Goal: Navigation & Orientation: Find specific page/section

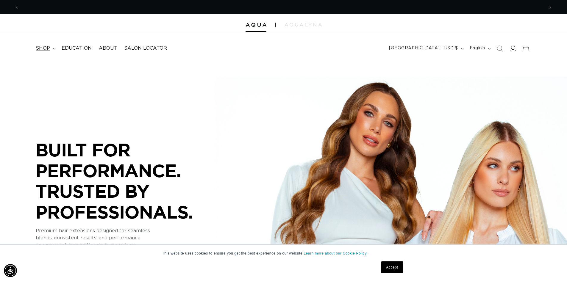
scroll to position [0, 525]
click at [43, 50] on span "shop" at bounding box center [43, 48] width 14 height 6
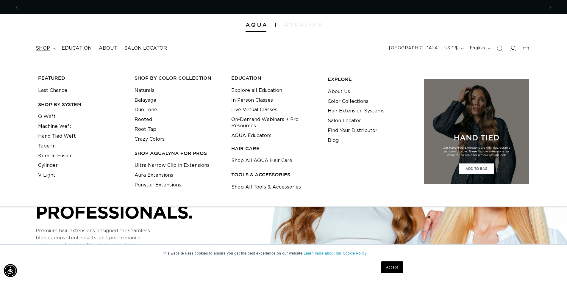
scroll to position [0, 0]
click at [47, 117] on link "Q Weft" at bounding box center [47, 117] width 18 height 10
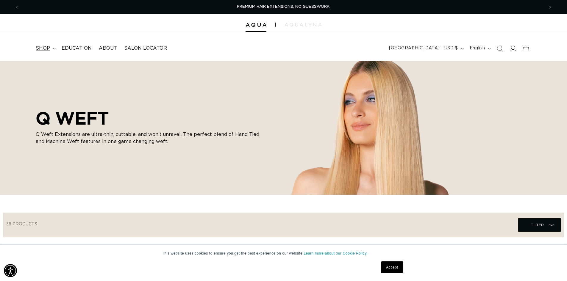
click at [42, 50] on span "shop" at bounding box center [43, 48] width 14 height 6
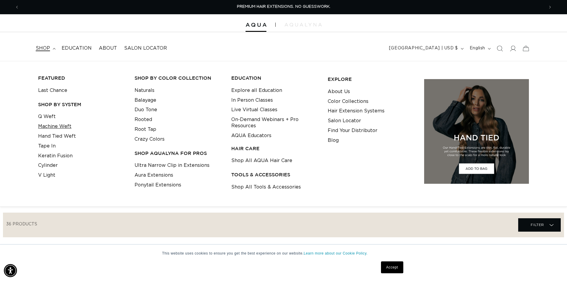
click at [50, 125] on link "Machine Weft" at bounding box center [54, 127] width 33 height 10
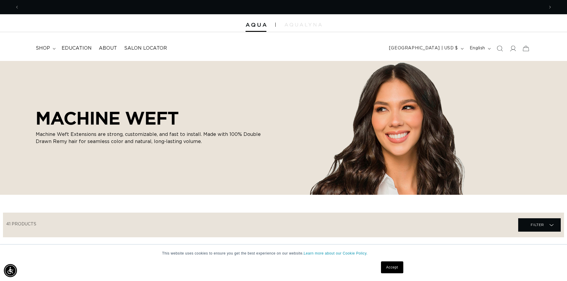
scroll to position [0, 1049]
